Goal: Browse casually: Explore the website without a specific task or goal

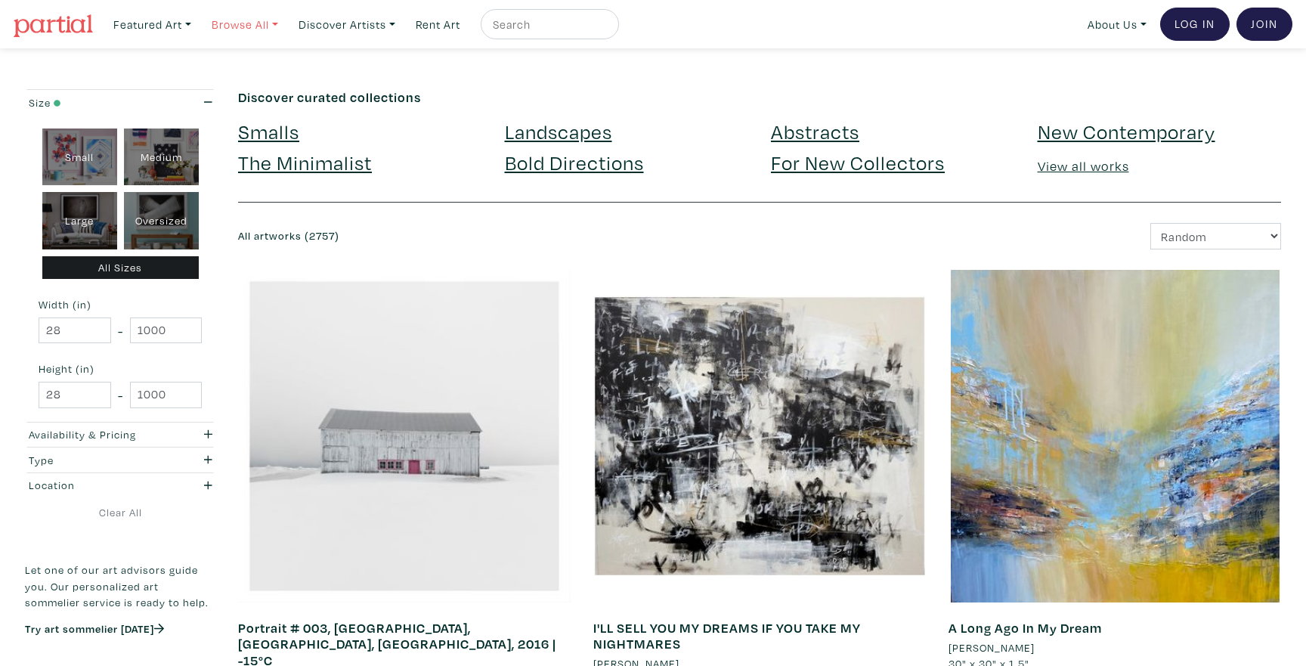
click at [277, 30] on link "Browse All" at bounding box center [245, 24] width 80 height 31
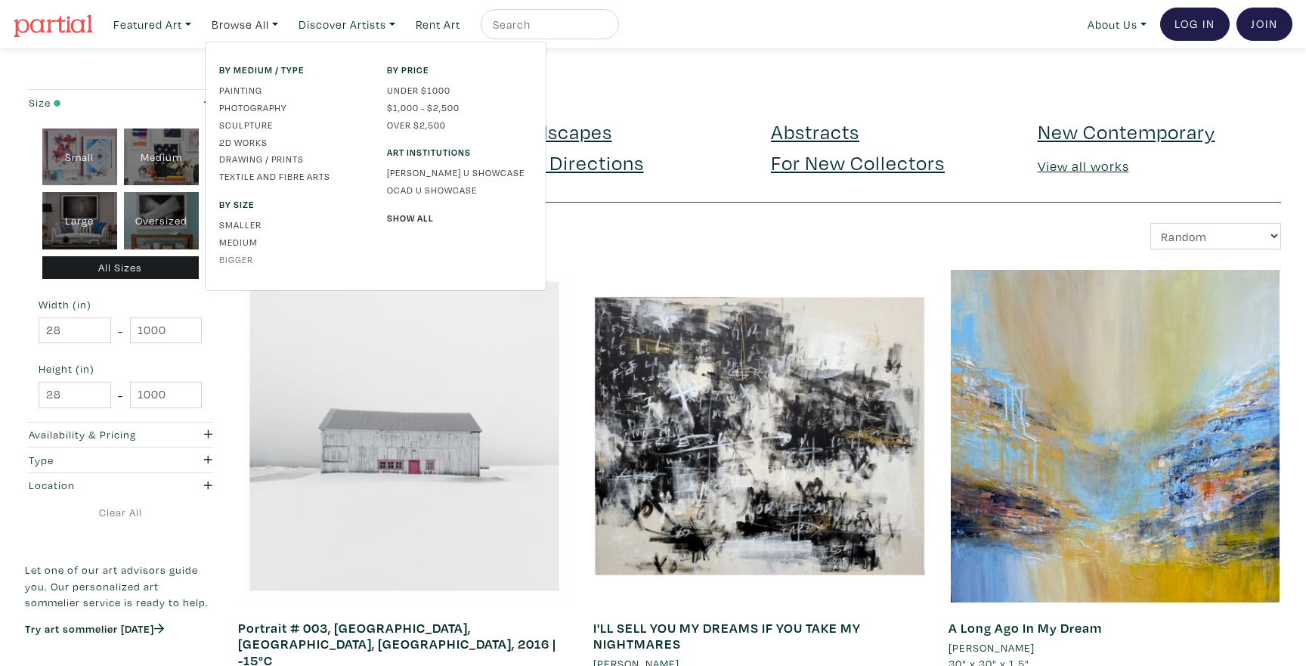
click at [242, 261] on link "Bigger" at bounding box center [291, 259] width 145 height 14
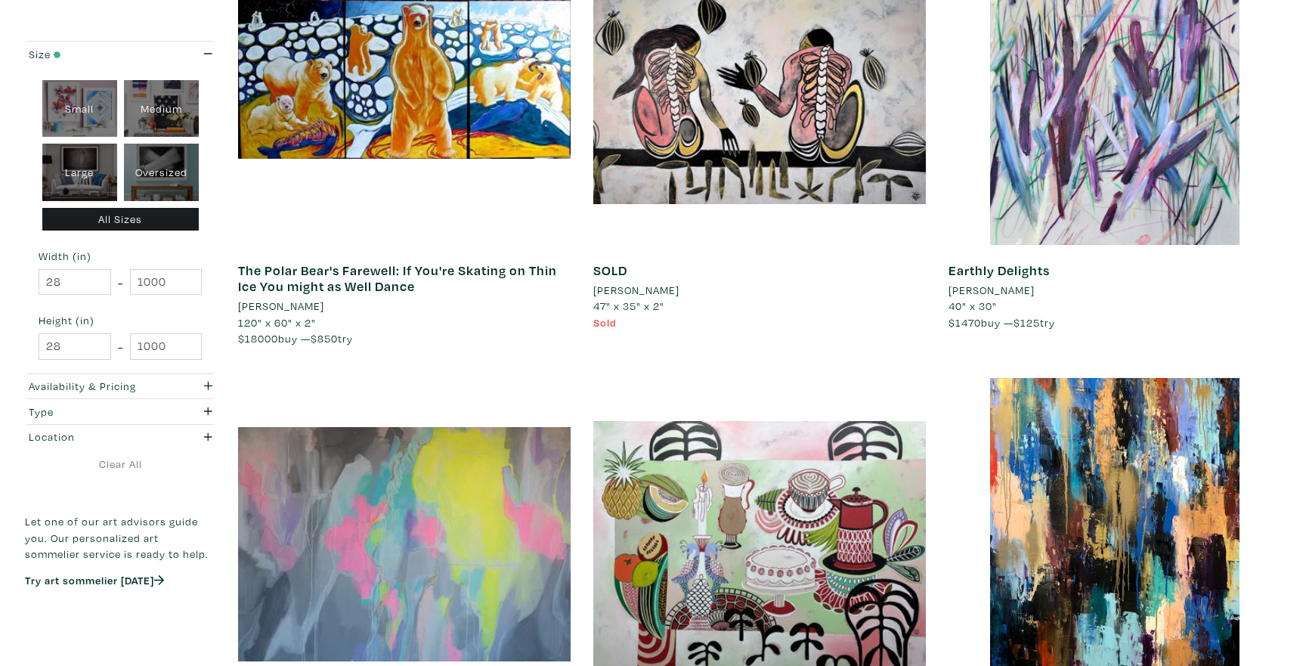
scroll to position [349, 0]
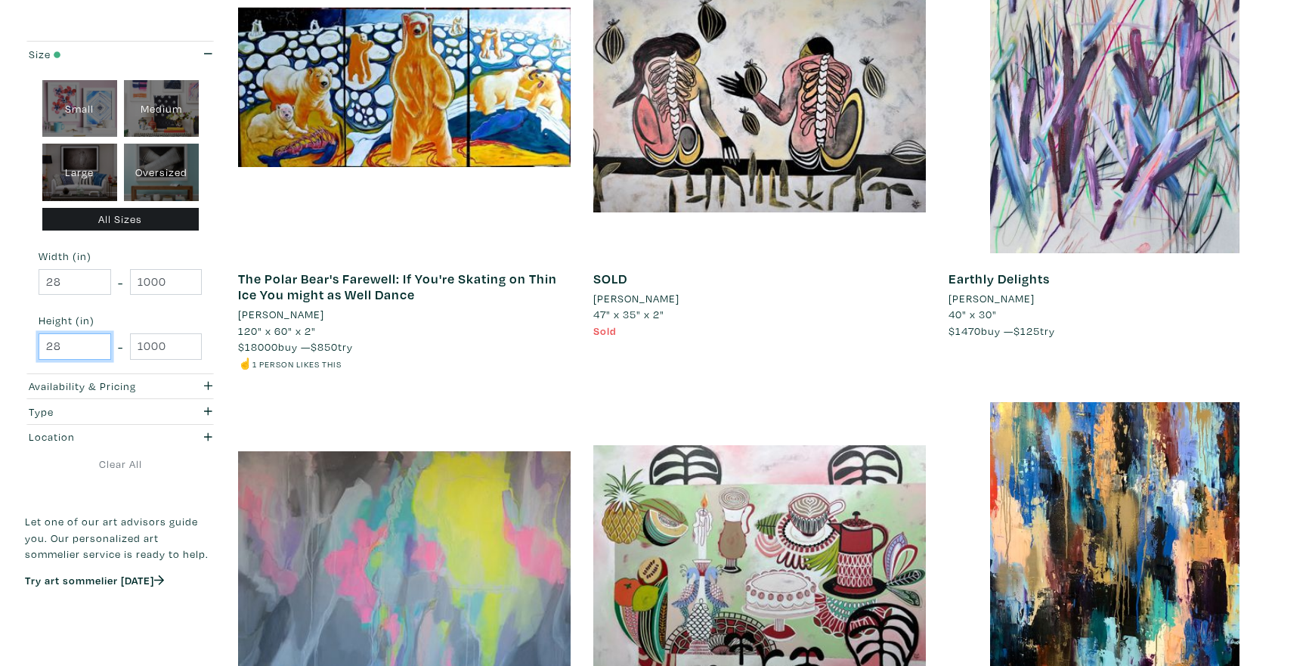
drag, startPoint x: 84, startPoint y: 343, endPoint x: 27, endPoint y: 341, distance: 56.7
click at [27, 341] on div "Small Medium Large Oversized All Sizes Width (in) 28 - 1000 Height (in) 28 - 10…" at bounding box center [120, 219] width 190 height 307
type input "60"
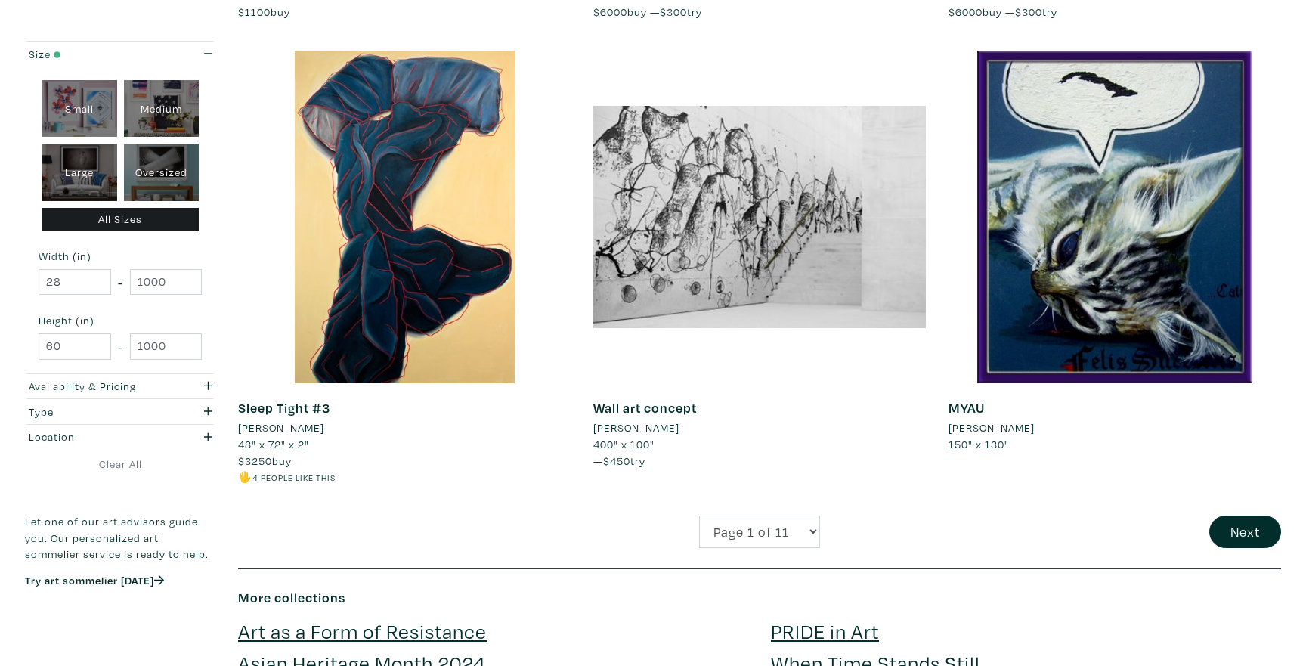
scroll to position [3509, 0]
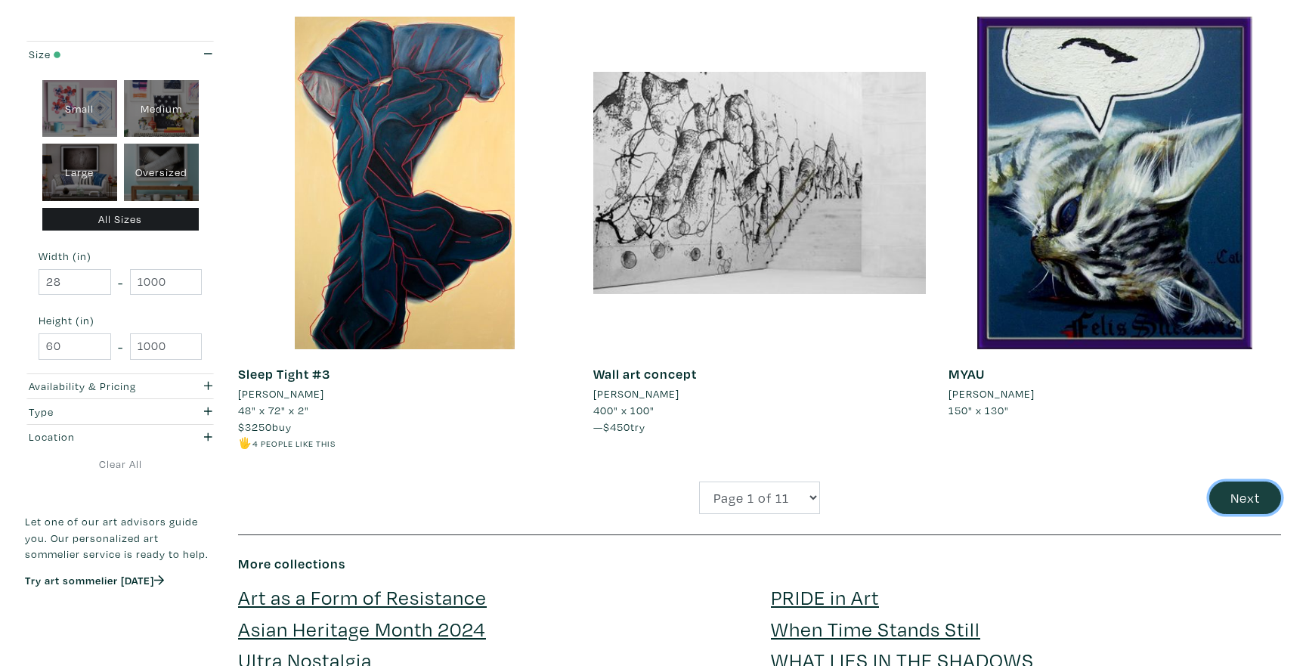
click at [1235, 484] on button "Next" at bounding box center [1245, 497] width 72 height 32
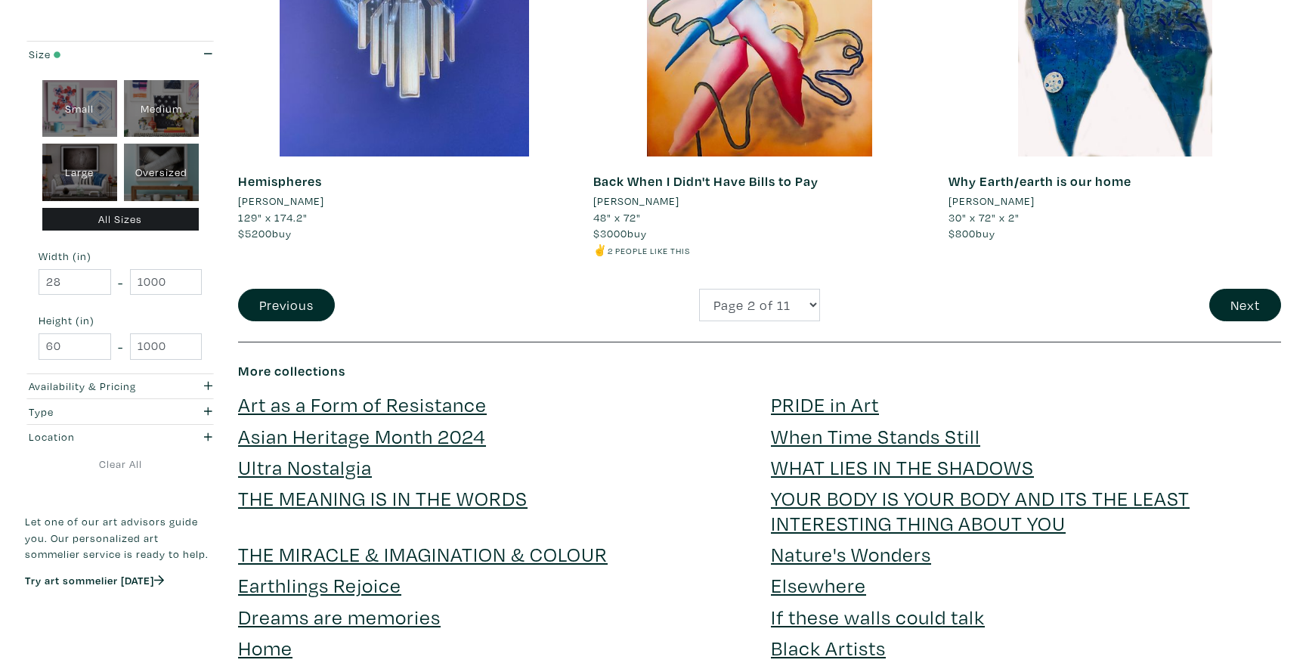
scroll to position [3686, 0]
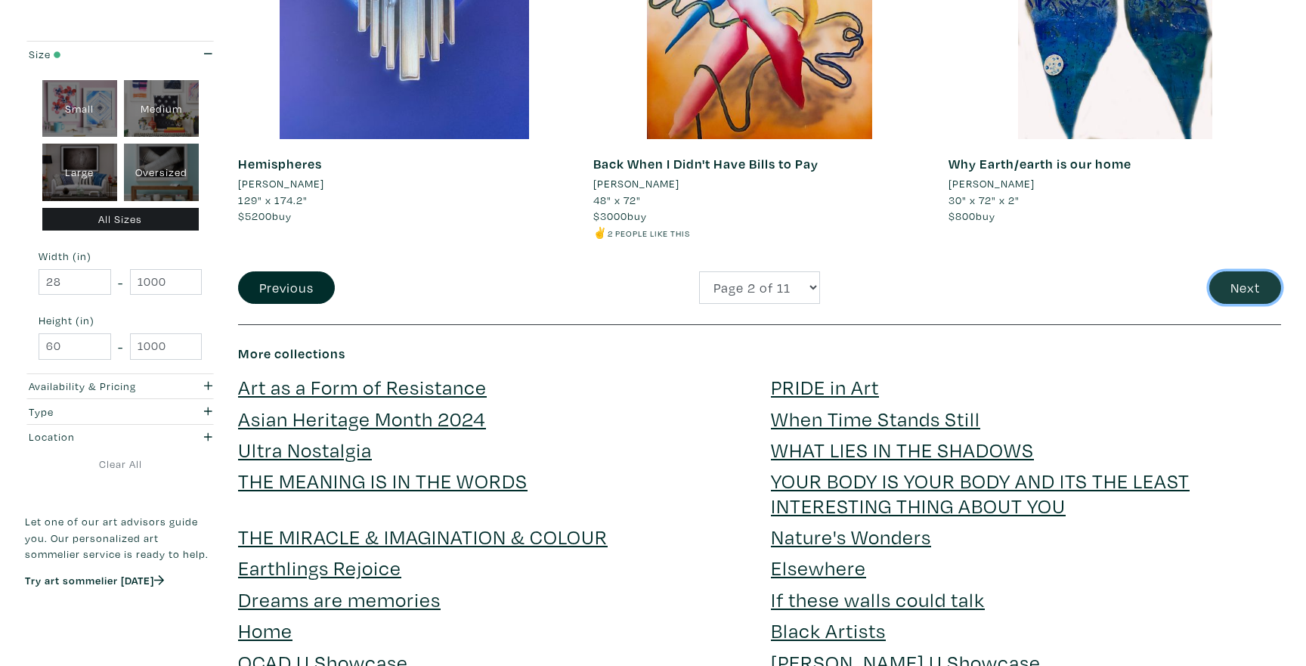
click at [1237, 288] on button "Next" at bounding box center [1245, 287] width 72 height 32
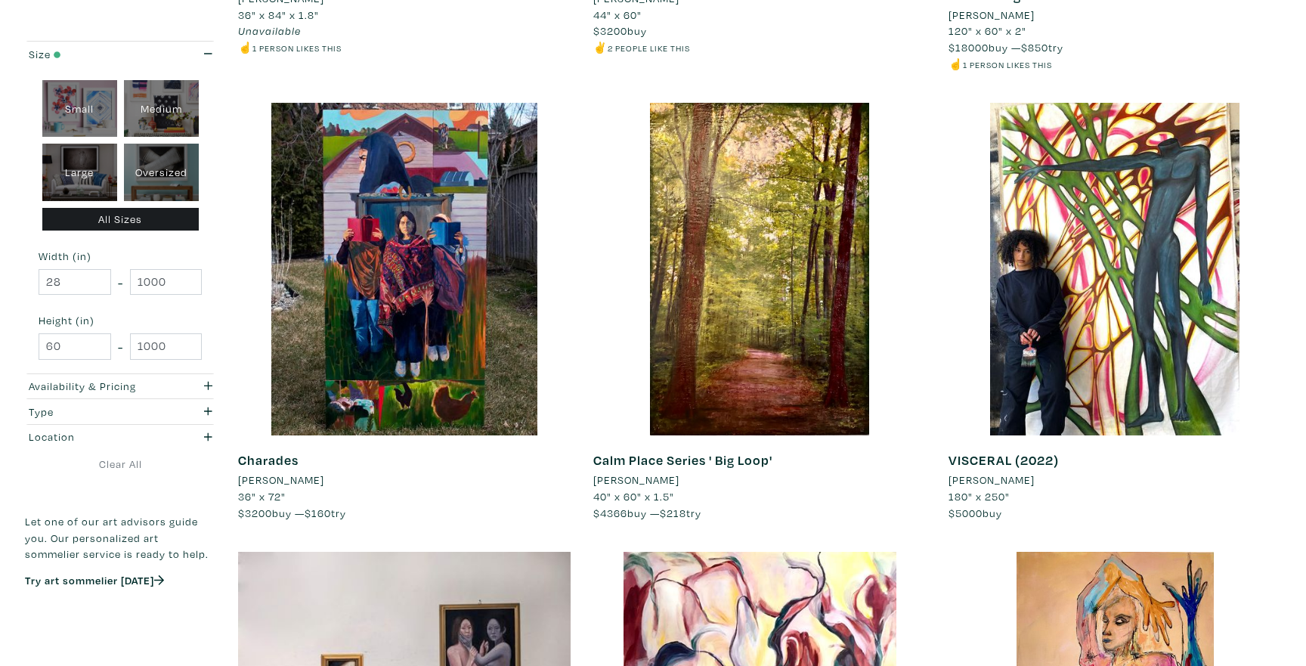
scroll to position [2040, 0]
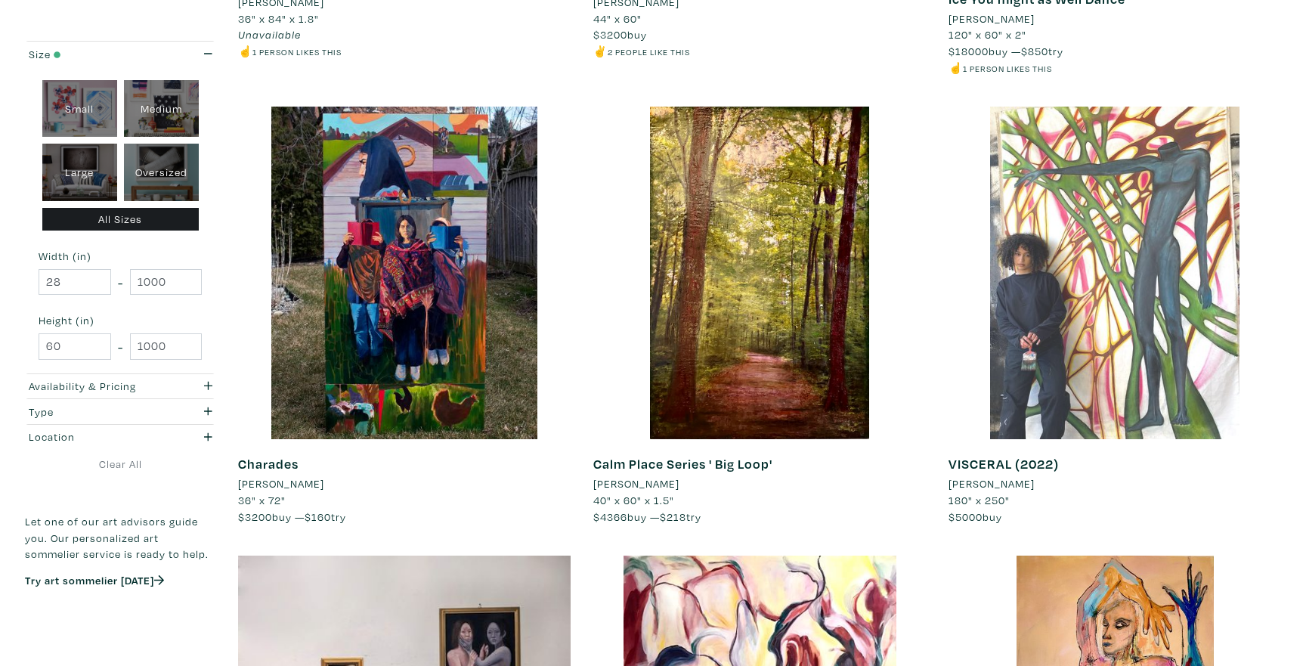
click at [1018, 386] on div at bounding box center [1114, 273] width 332 height 332
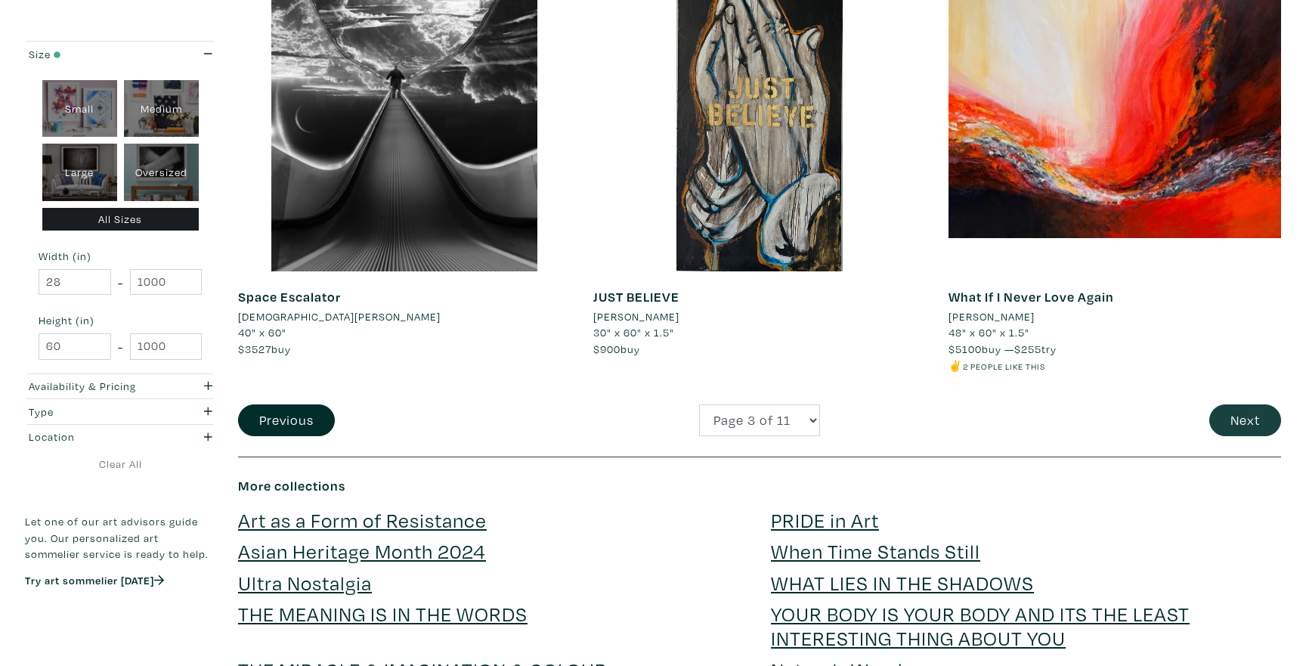
scroll to position [3569, 0]
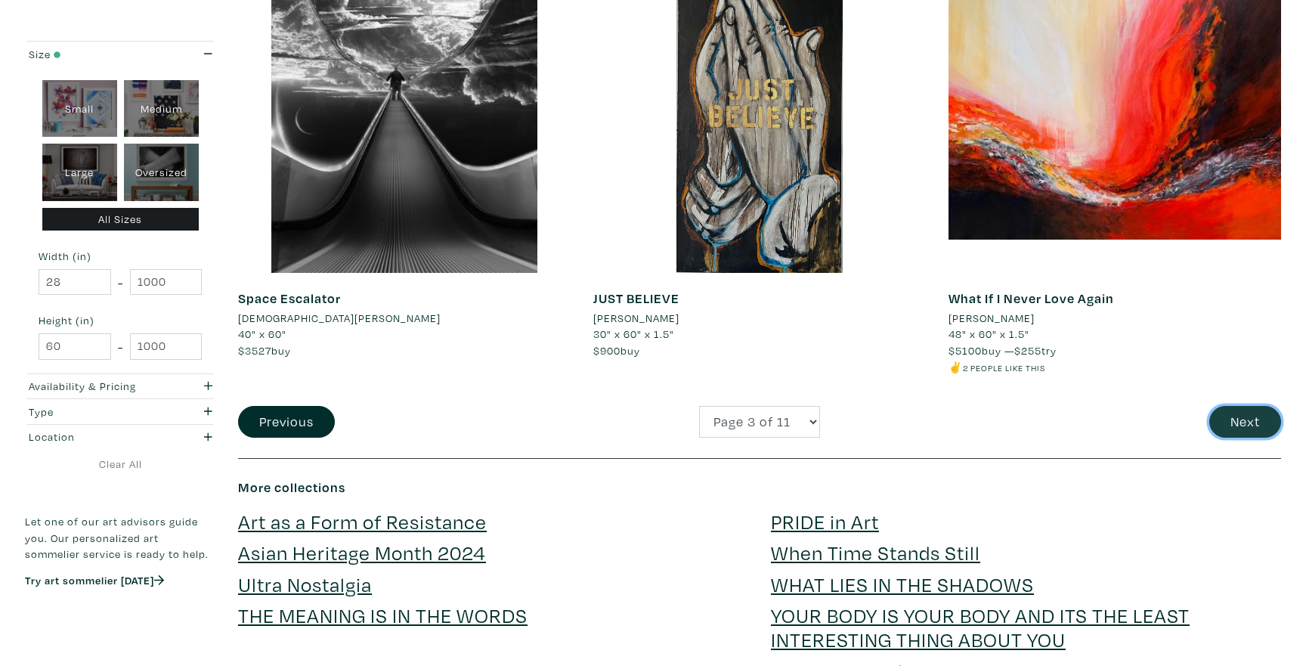
click at [1244, 407] on button "Next" at bounding box center [1245, 422] width 72 height 32
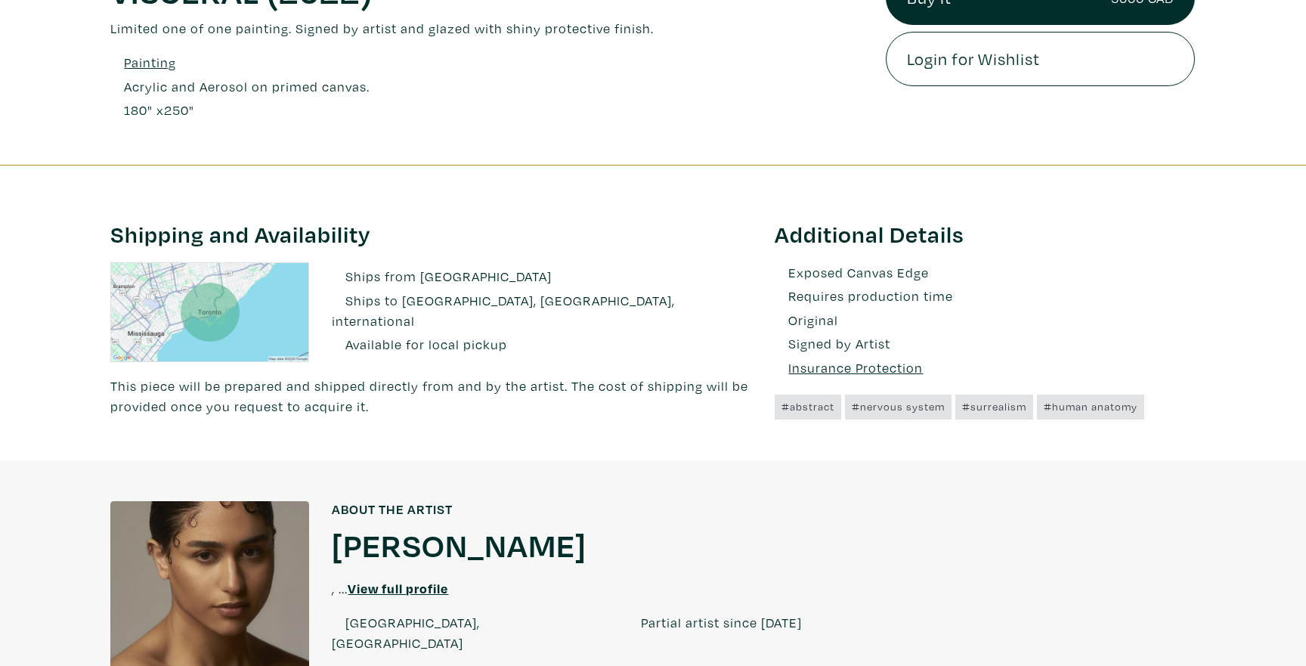
scroll to position [685, 0]
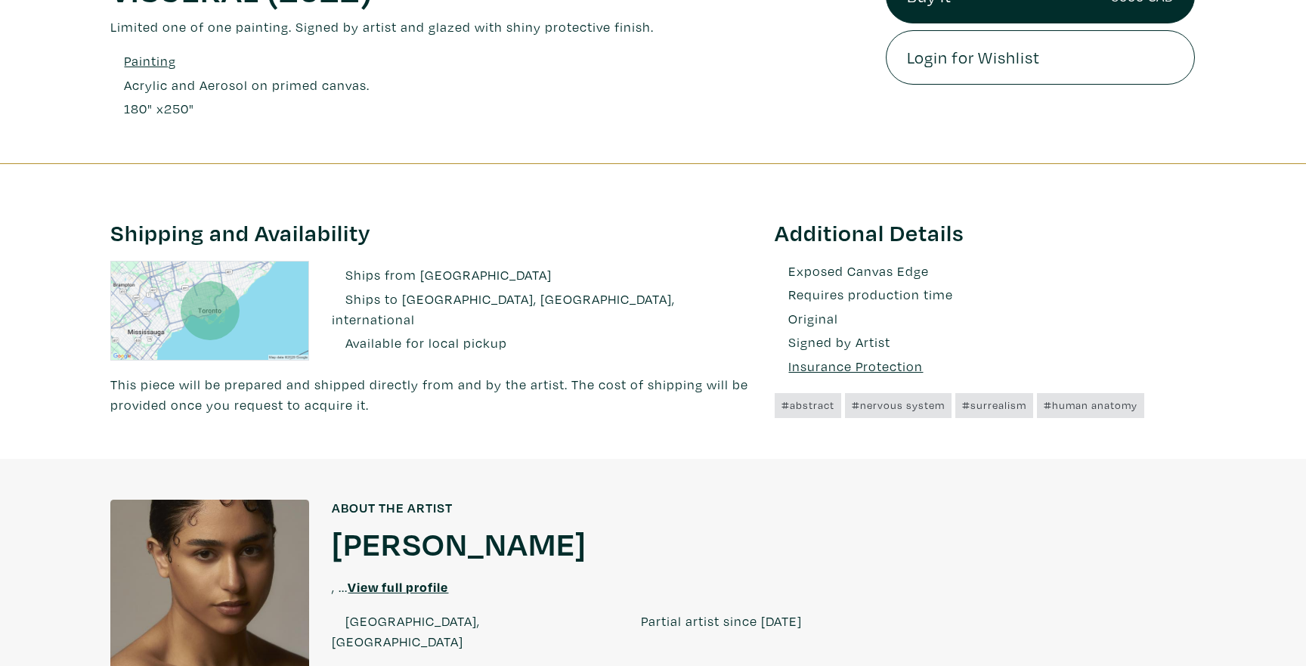
click at [441, 583] on u "View full profile" at bounding box center [398, 586] width 100 height 17
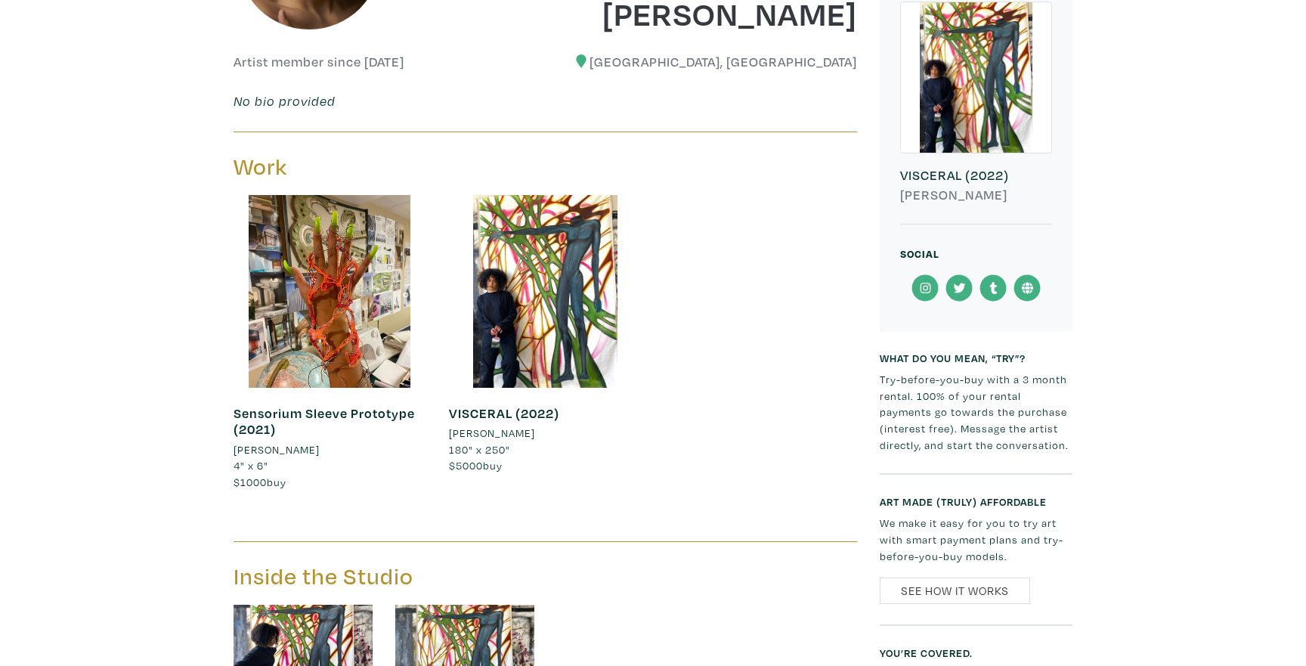
scroll to position [456, 0]
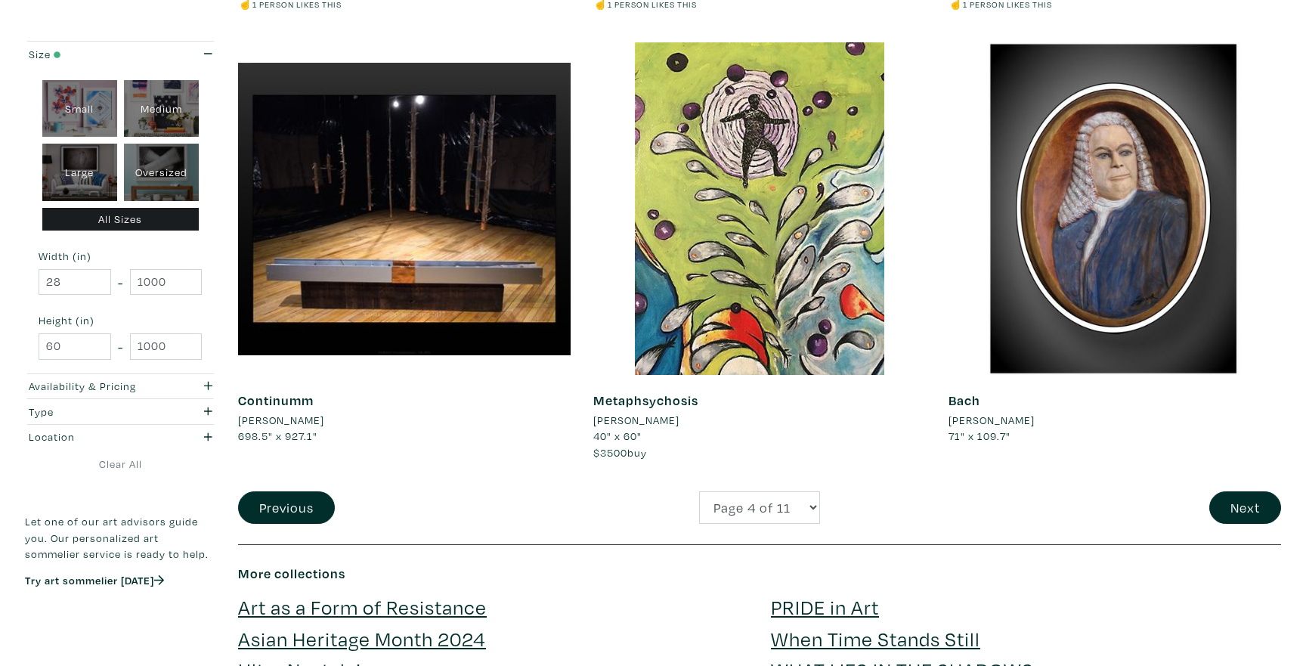
scroll to position [3476, 0]
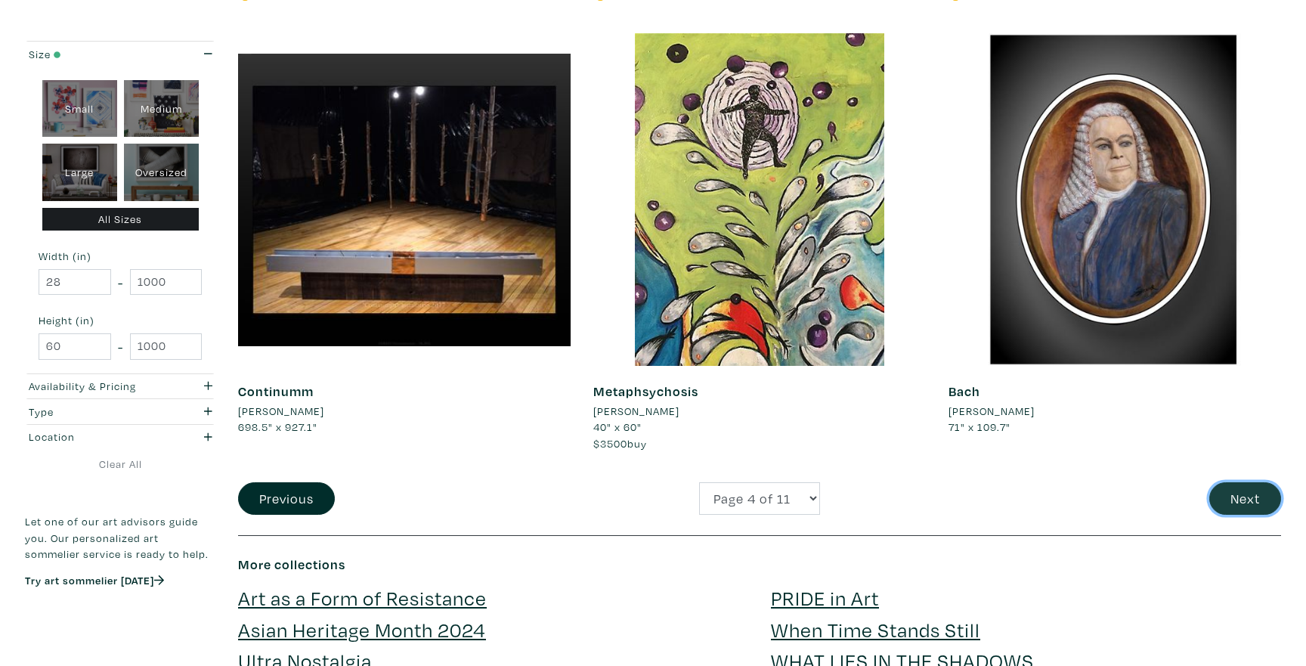
click at [1226, 502] on button "Next" at bounding box center [1245, 498] width 72 height 32
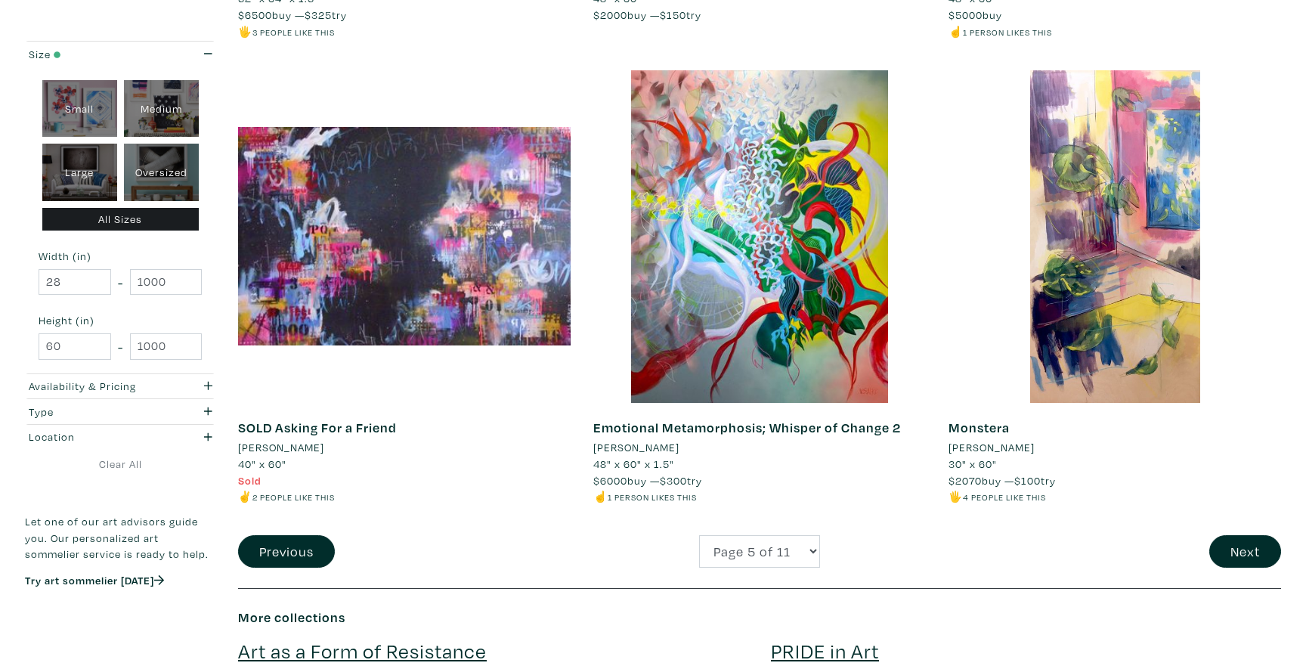
scroll to position [3474, 0]
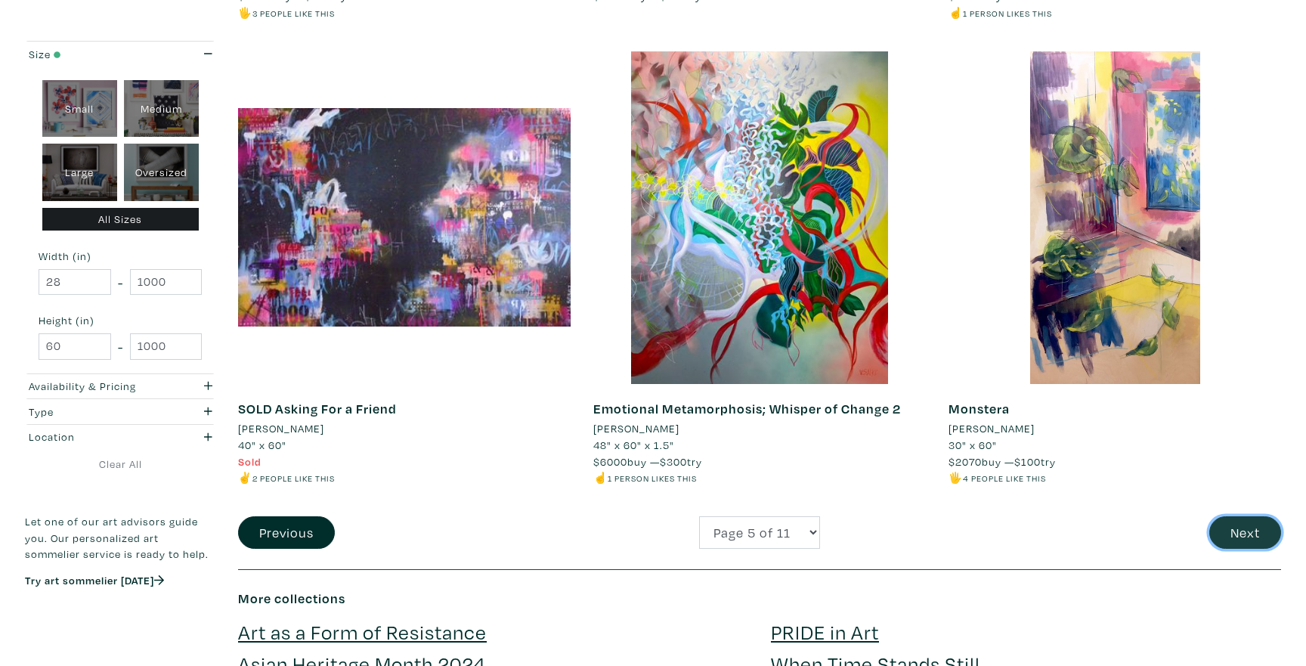
click at [1239, 530] on button "Next" at bounding box center [1245, 532] width 72 height 32
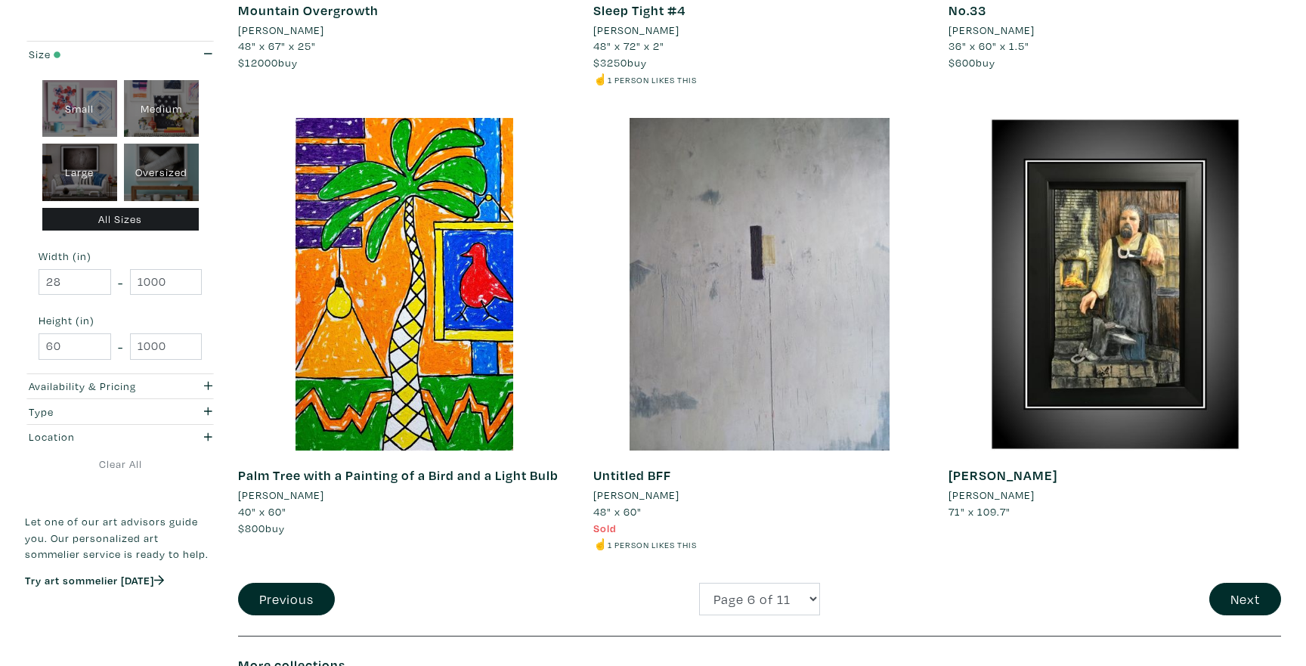
scroll to position [3408, 0]
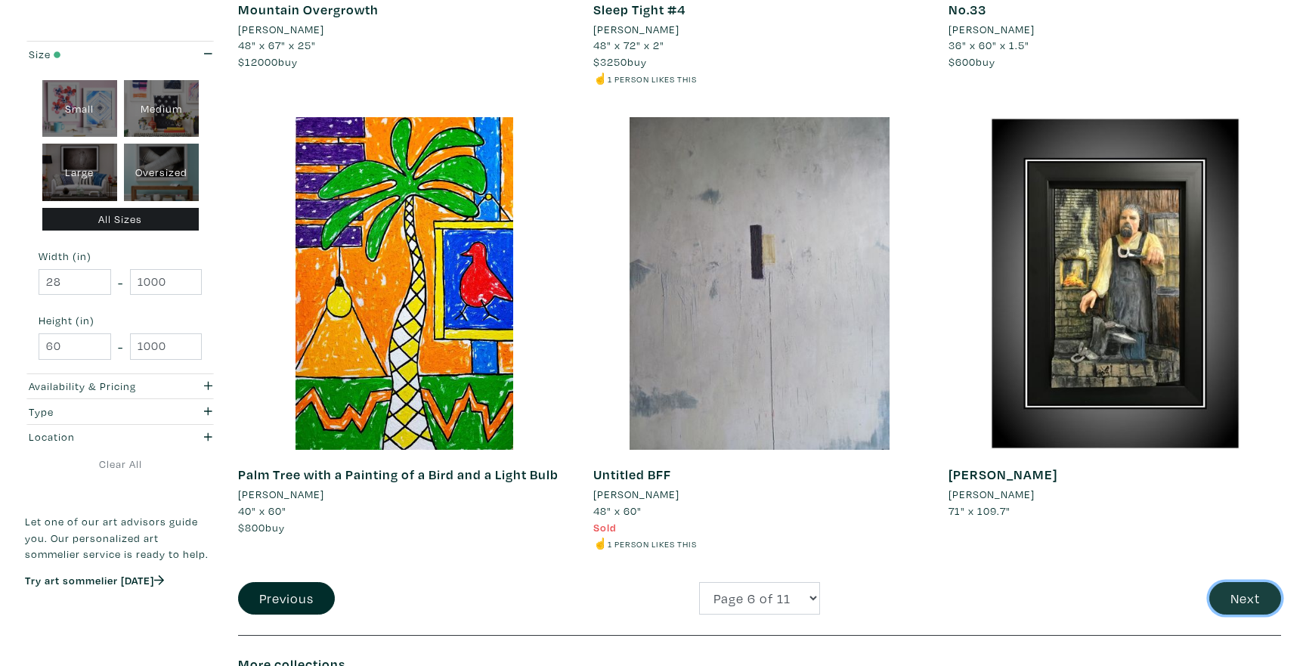
click at [1223, 592] on button "Next" at bounding box center [1245, 598] width 72 height 32
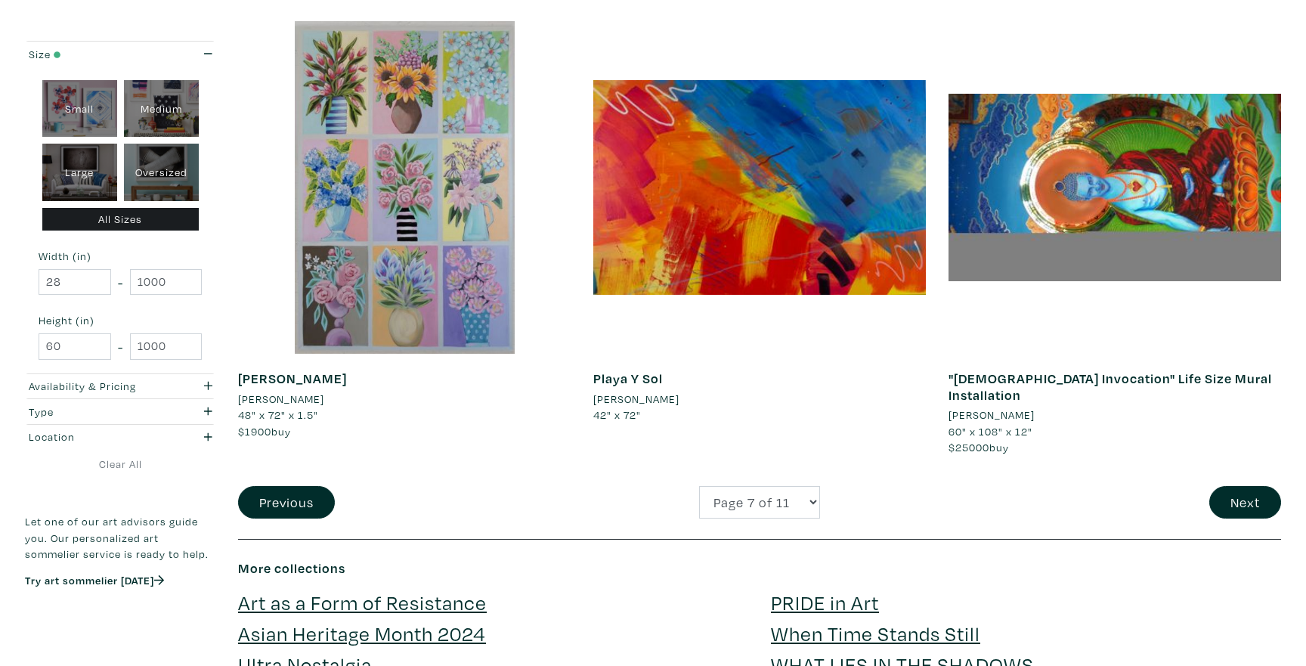
scroll to position [3491, 0]
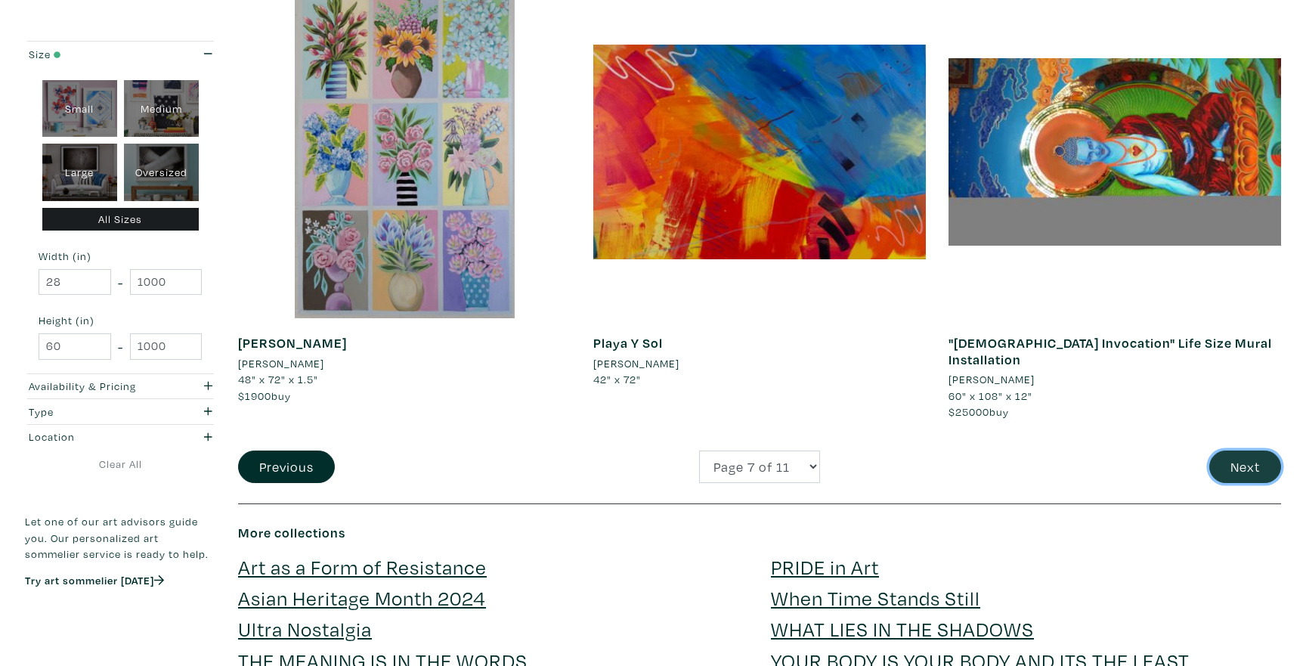
click at [1226, 462] on button "Next" at bounding box center [1245, 466] width 72 height 32
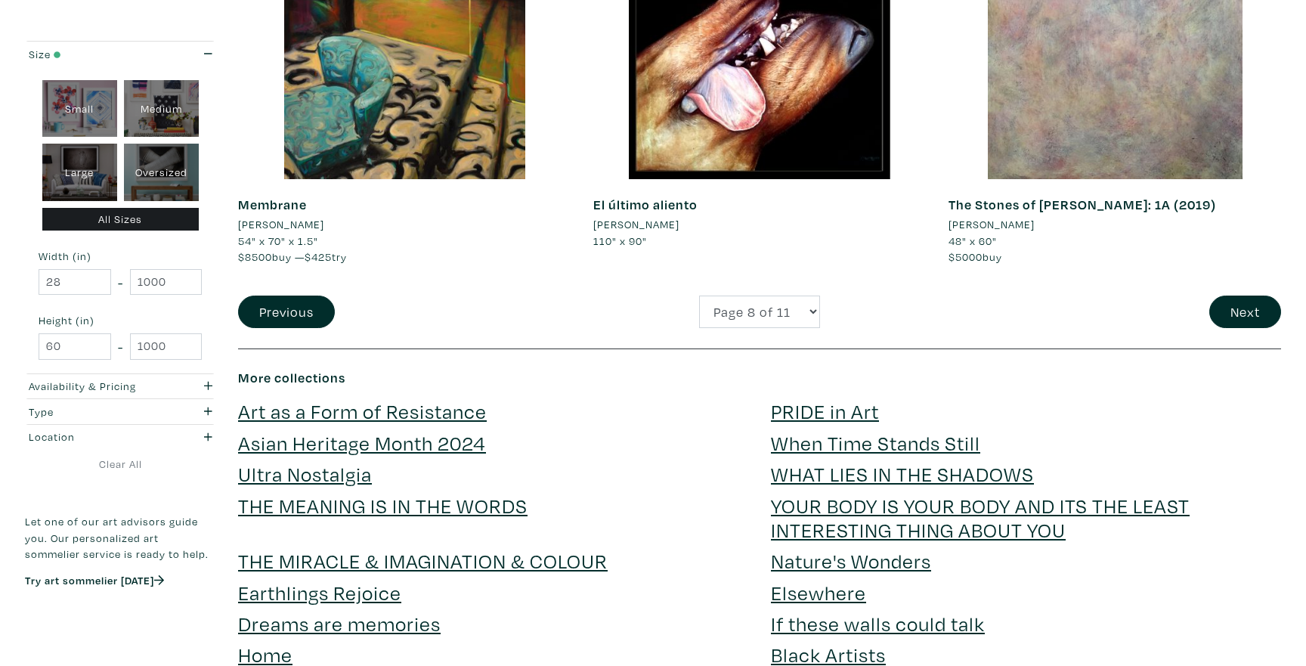
scroll to position [3711, 0]
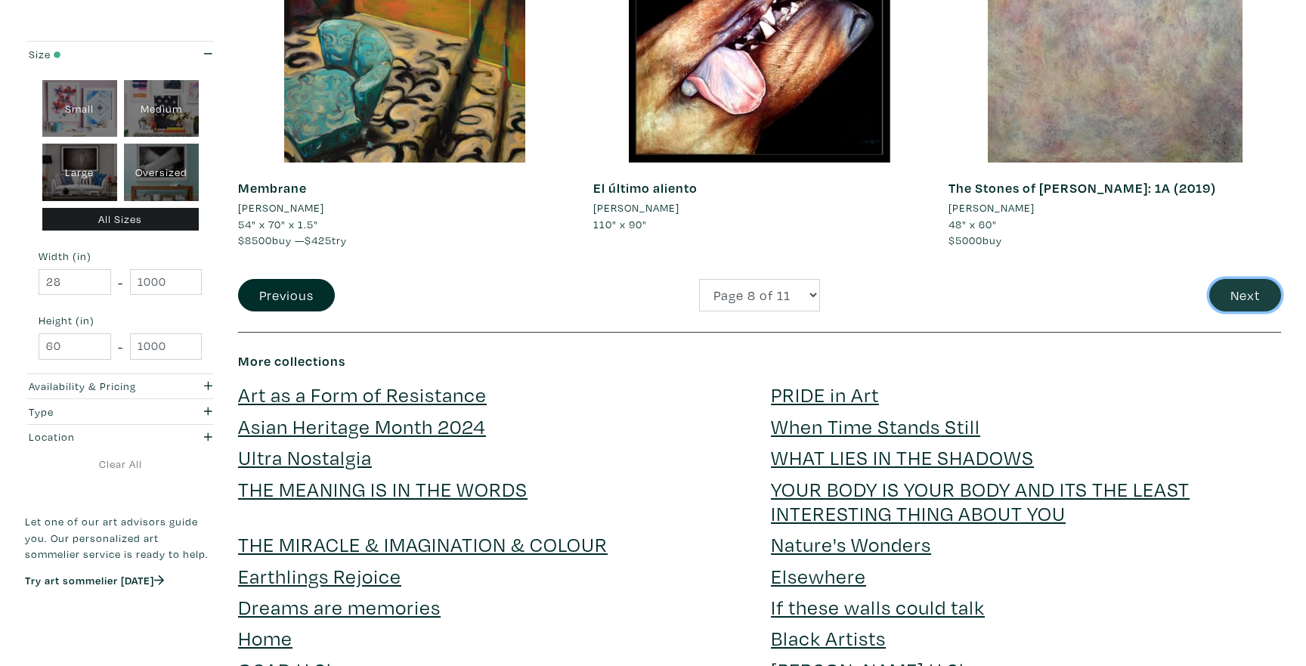
click at [1250, 279] on button "Next" at bounding box center [1245, 295] width 72 height 32
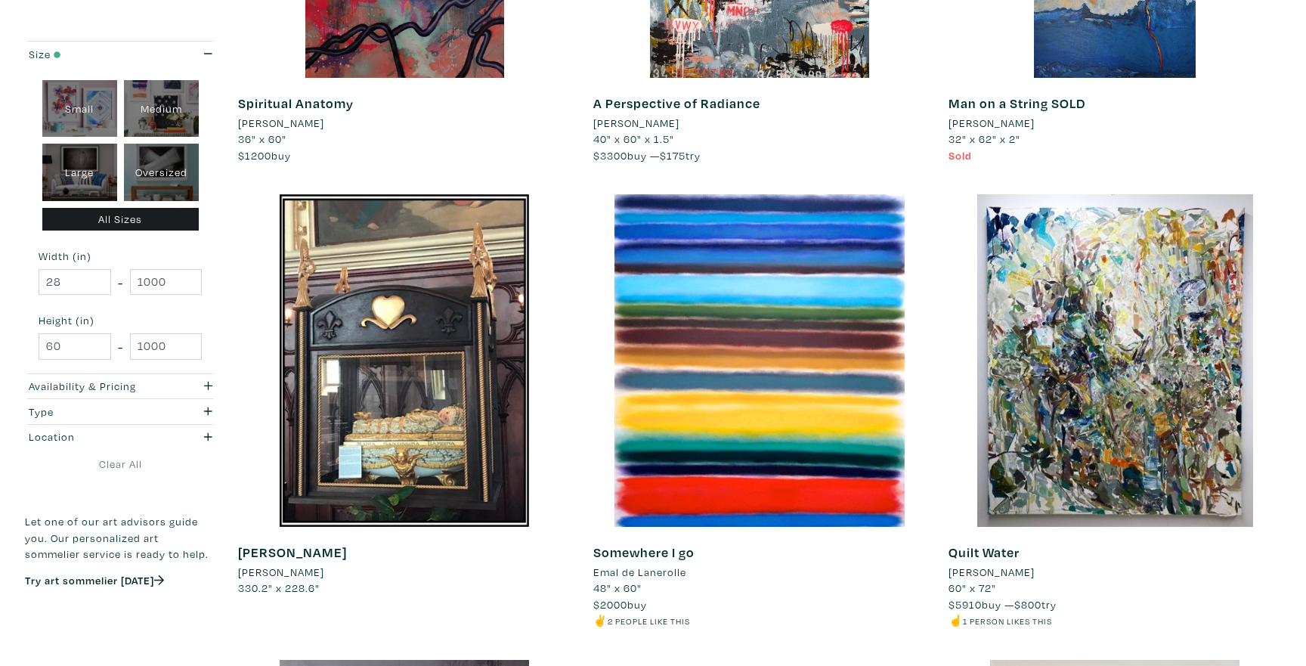
scroll to position [2394, 0]
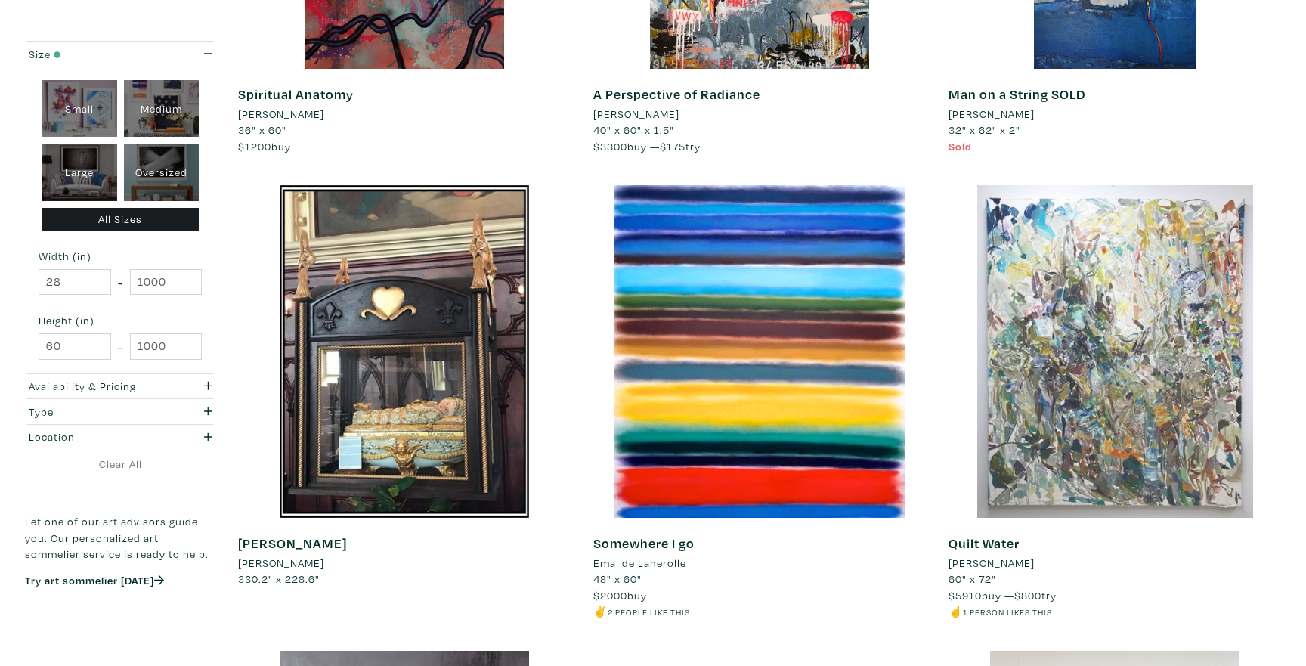
click at [1012, 474] on div at bounding box center [1114, 351] width 332 height 332
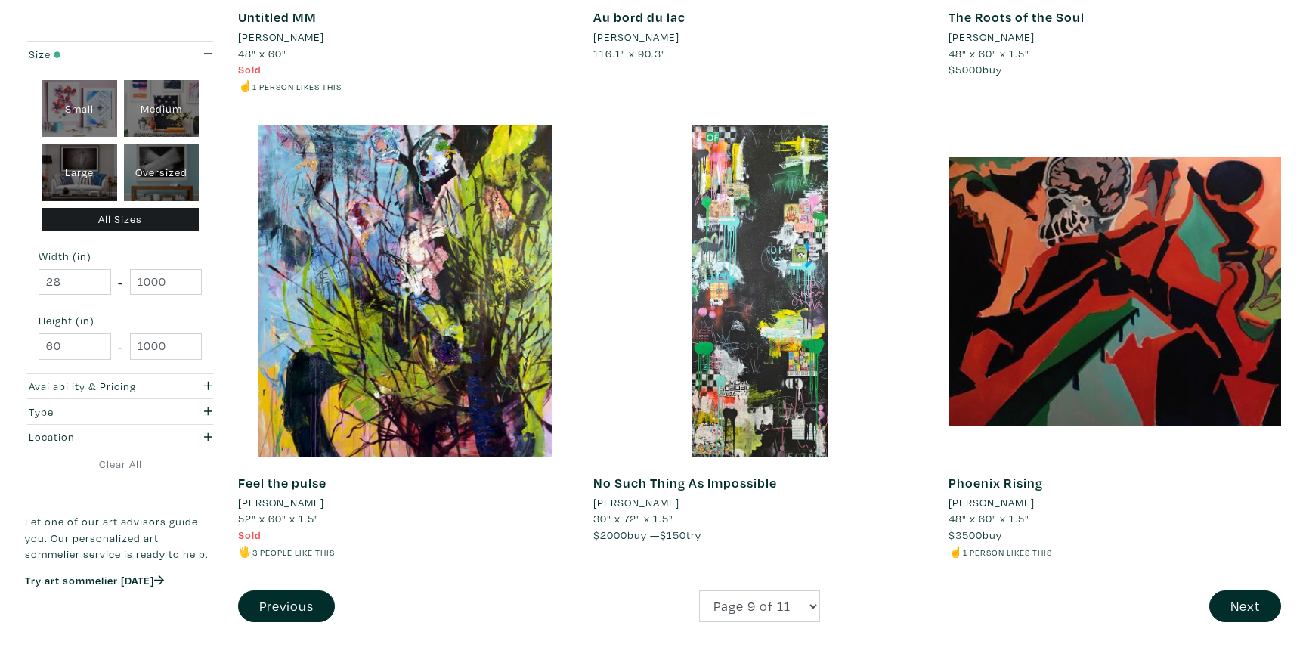
scroll to position [3408, 0]
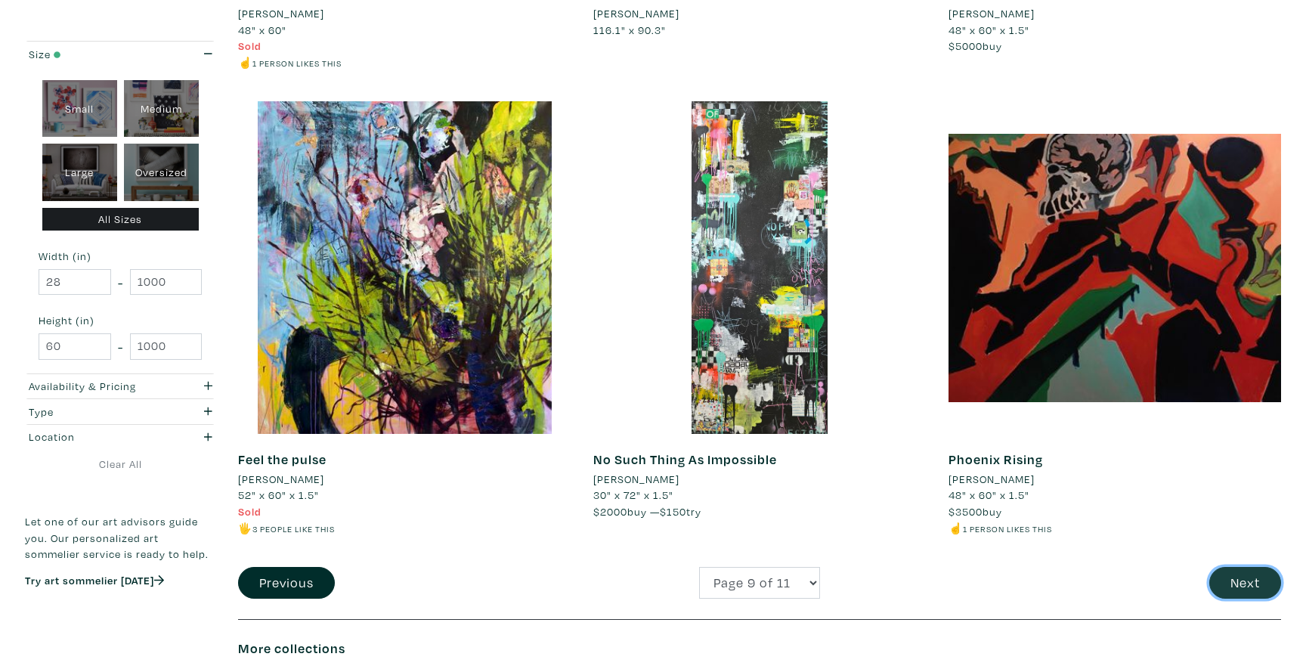
click at [1238, 592] on button "Next" at bounding box center [1245, 583] width 72 height 32
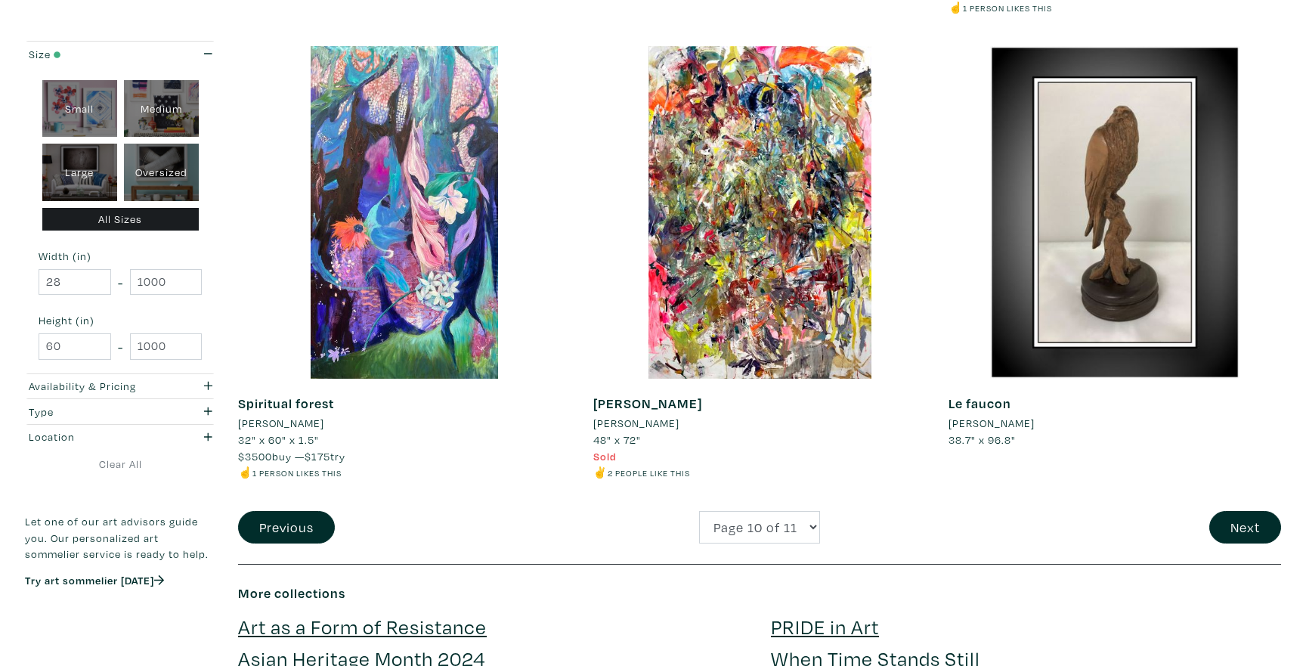
scroll to position [3495, 0]
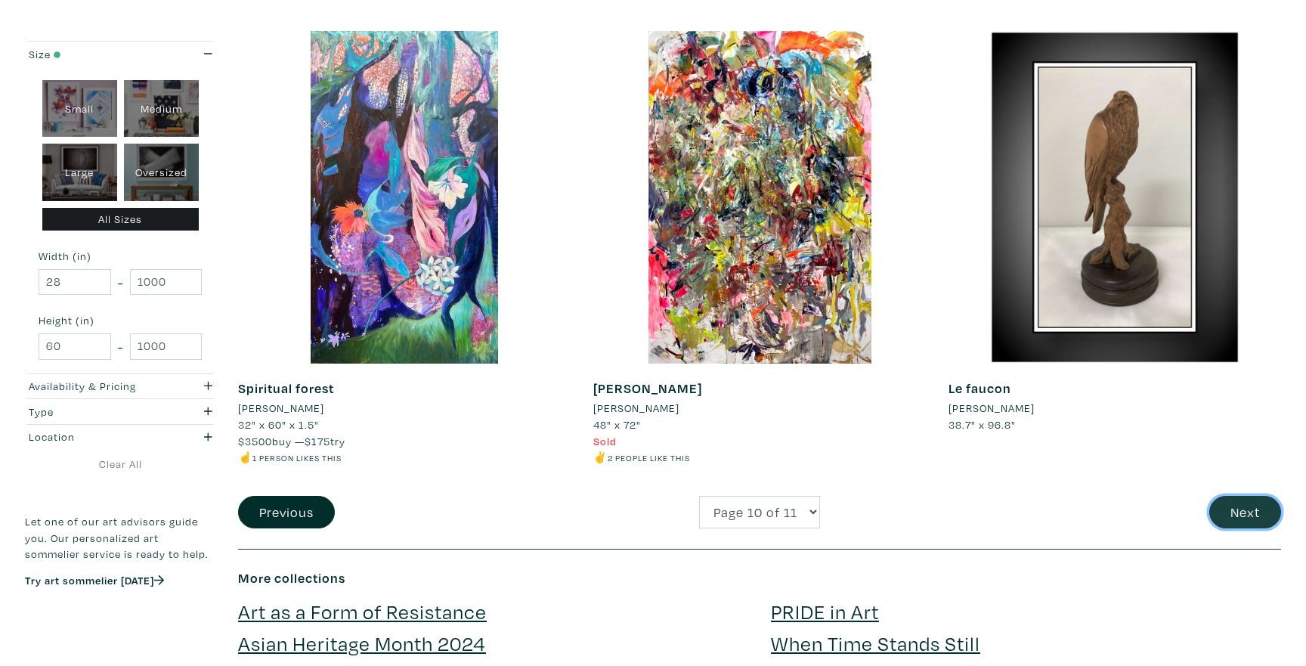
click at [1251, 515] on button "Next" at bounding box center [1245, 512] width 72 height 32
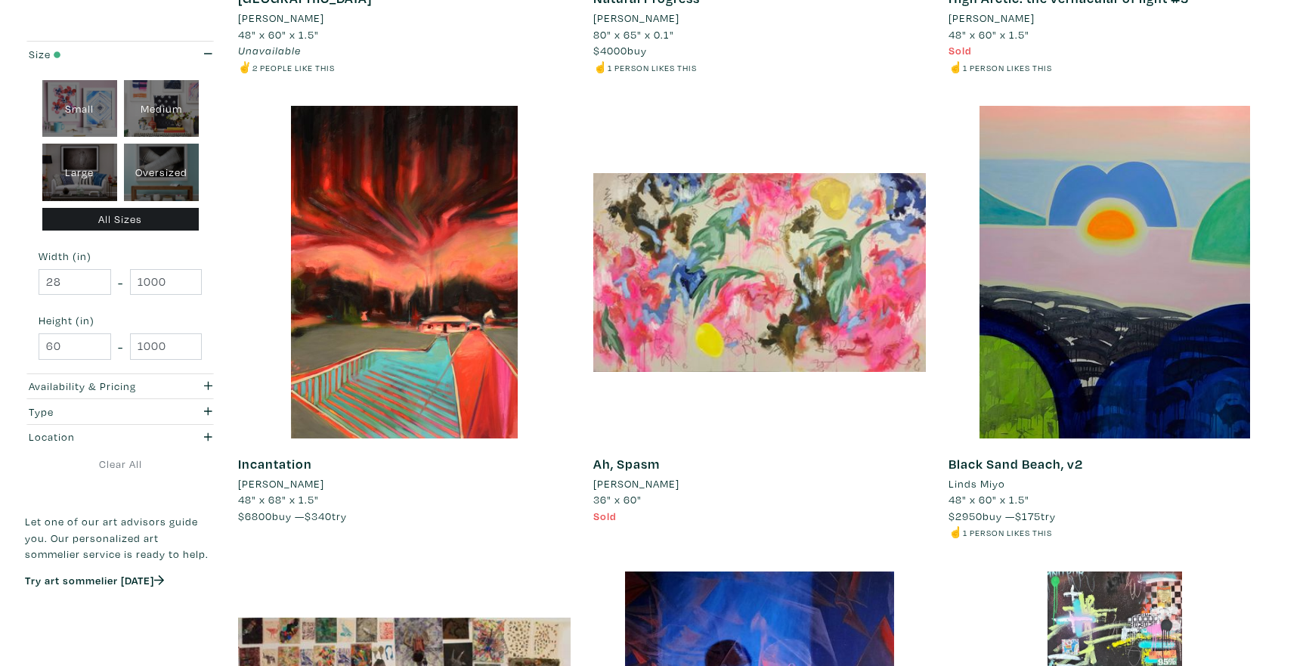
scroll to position [2471, 0]
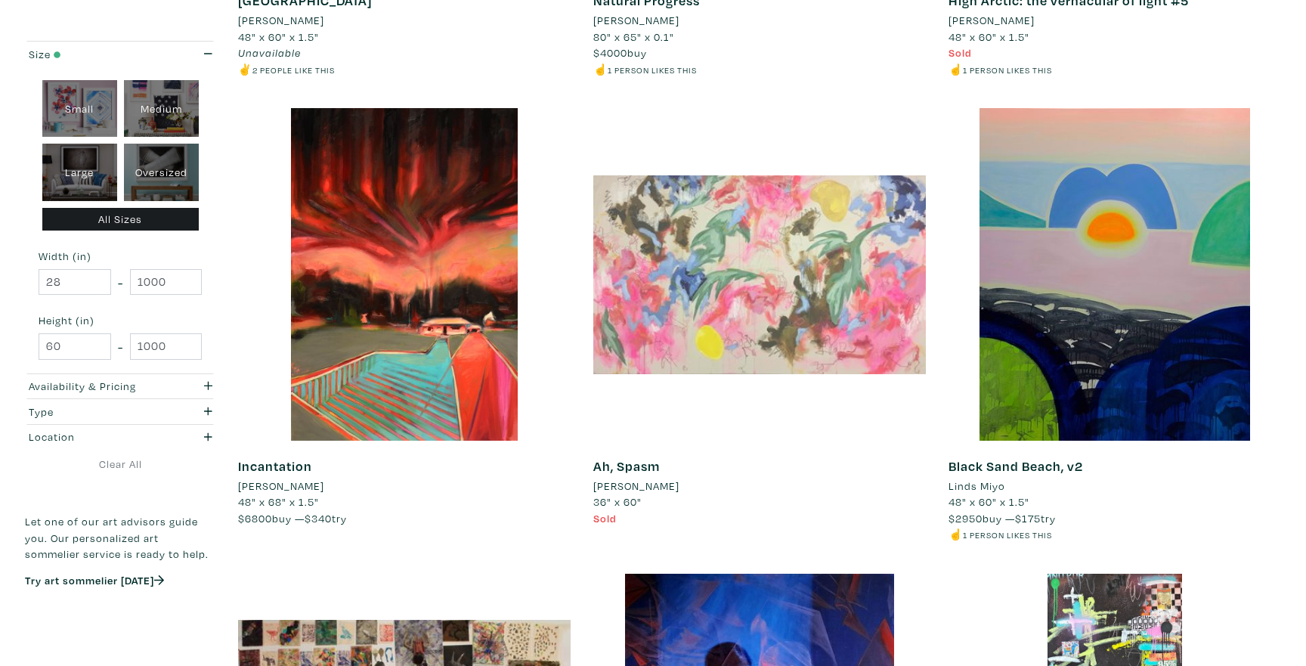
click at [755, 374] on div at bounding box center [759, 274] width 332 height 332
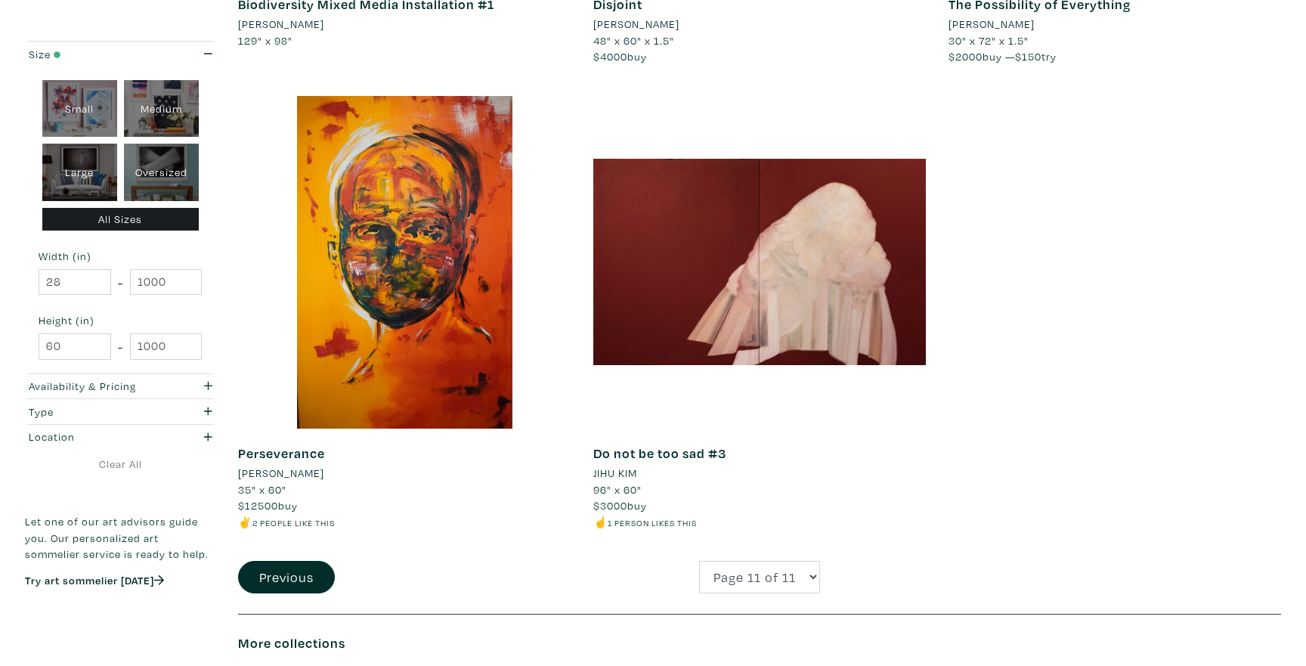
scroll to position [3399, 0]
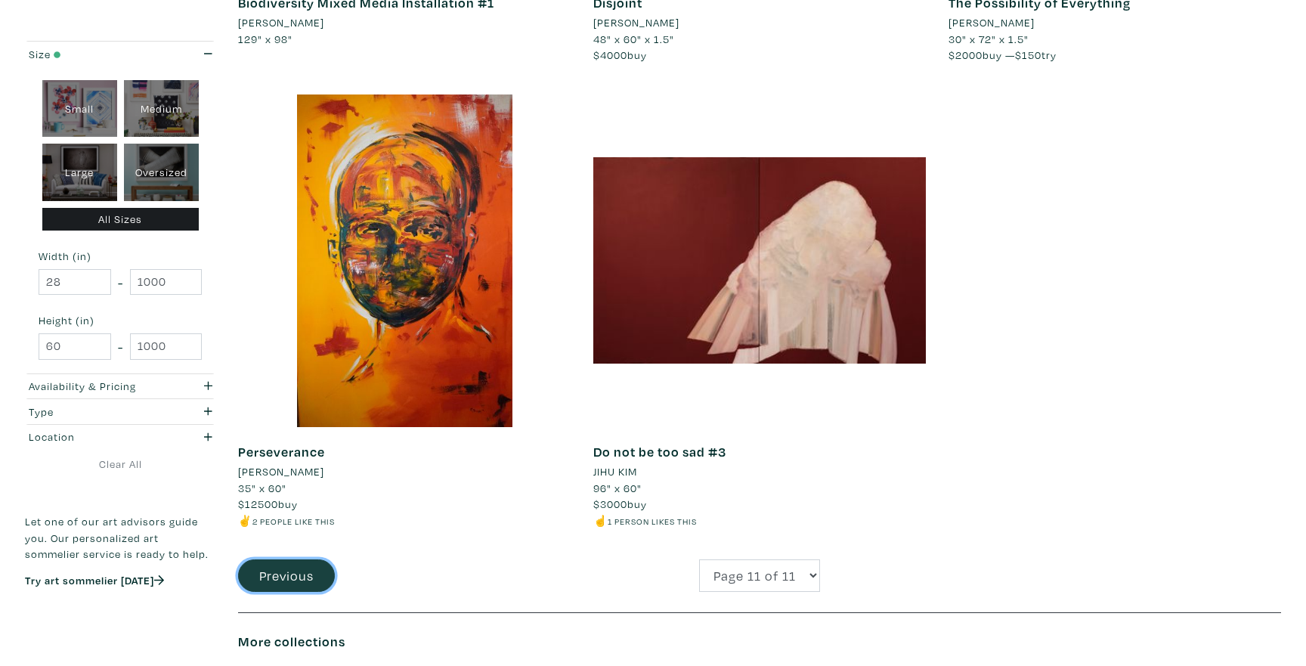
click at [313, 585] on button "Previous" at bounding box center [286, 575] width 97 height 32
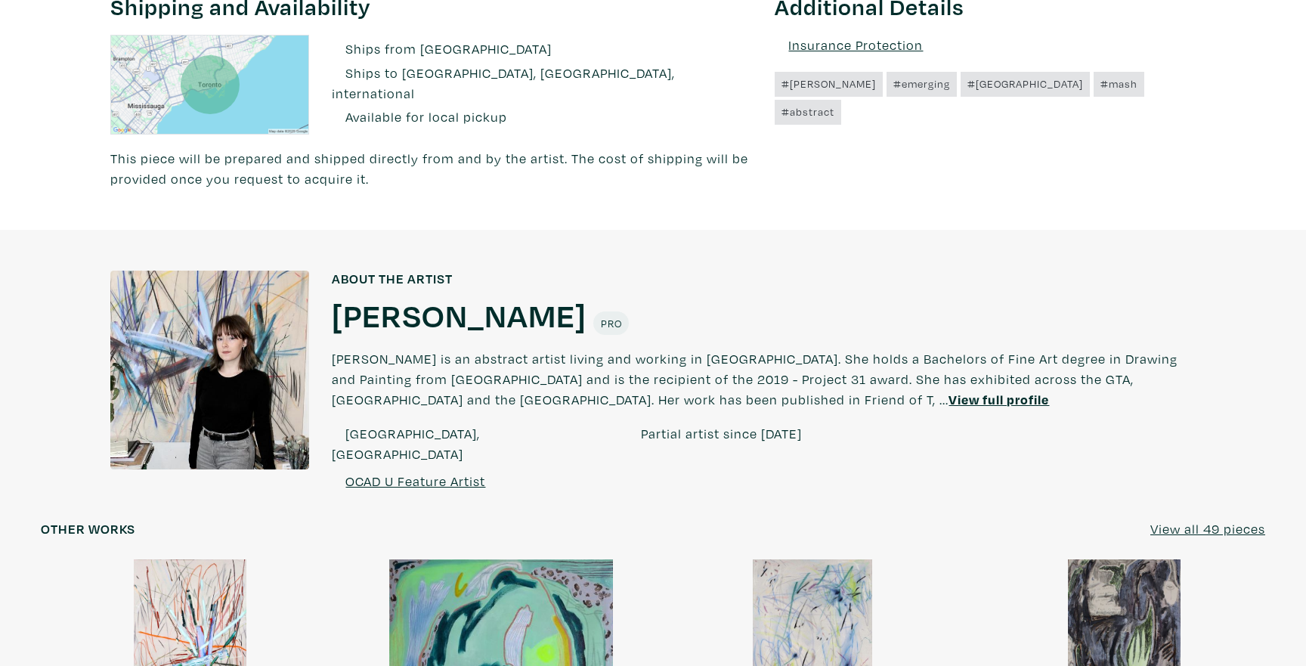
scroll to position [925, 0]
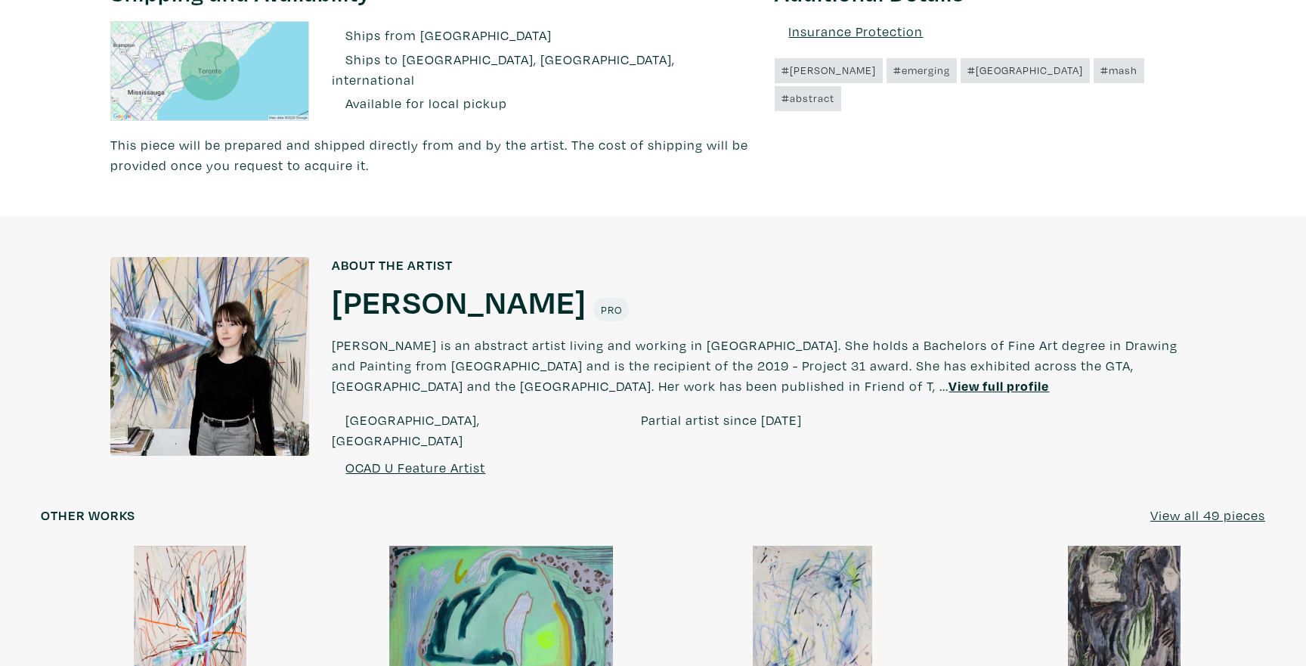
click at [398, 459] on link "OCAD U Feature Artist" at bounding box center [415, 467] width 140 height 17
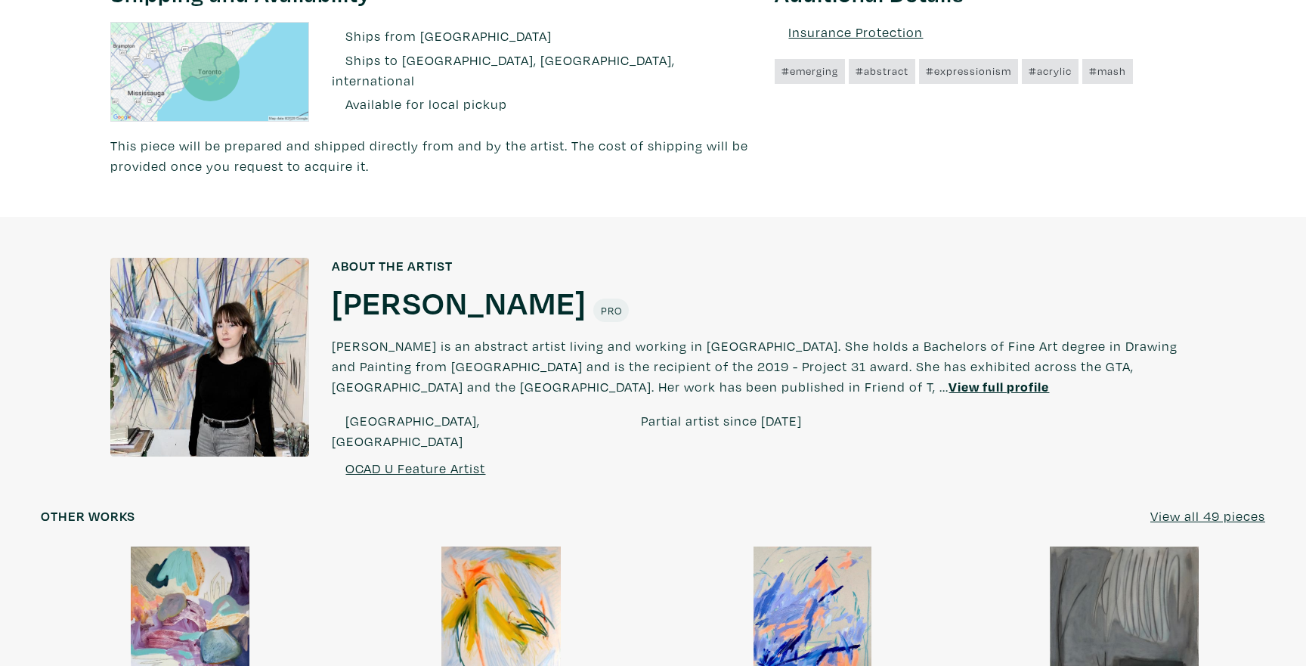
click at [400, 306] on h1 "Mash Ritchie" at bounding box center [459, 301] width 255 height 41
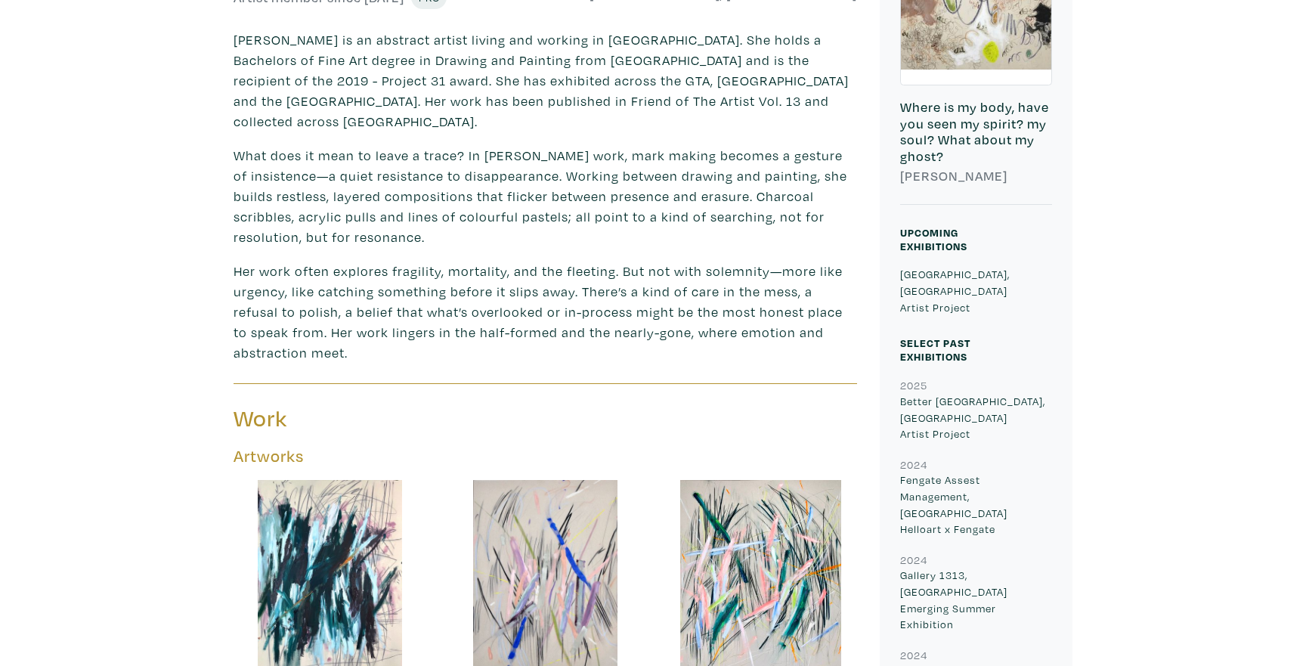
scroll to position [339, 0]
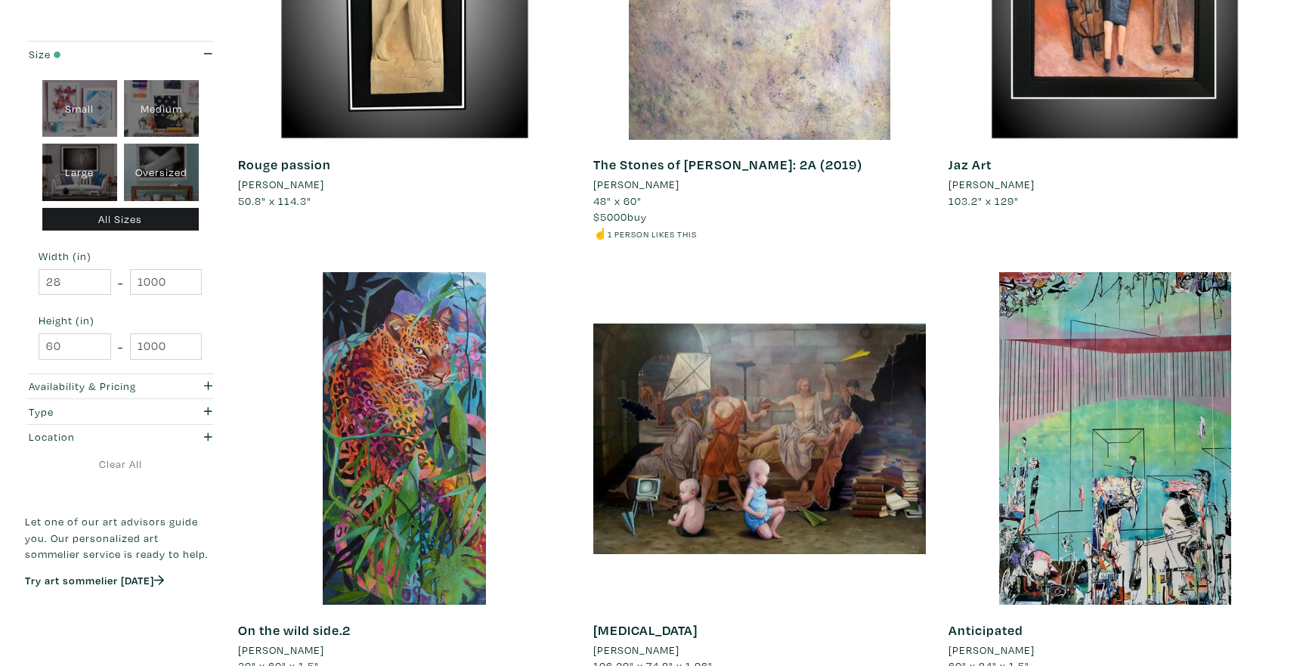
scroll to position [1891, 0]
